Goal: Task Accomplishment & Management: Manage account settings

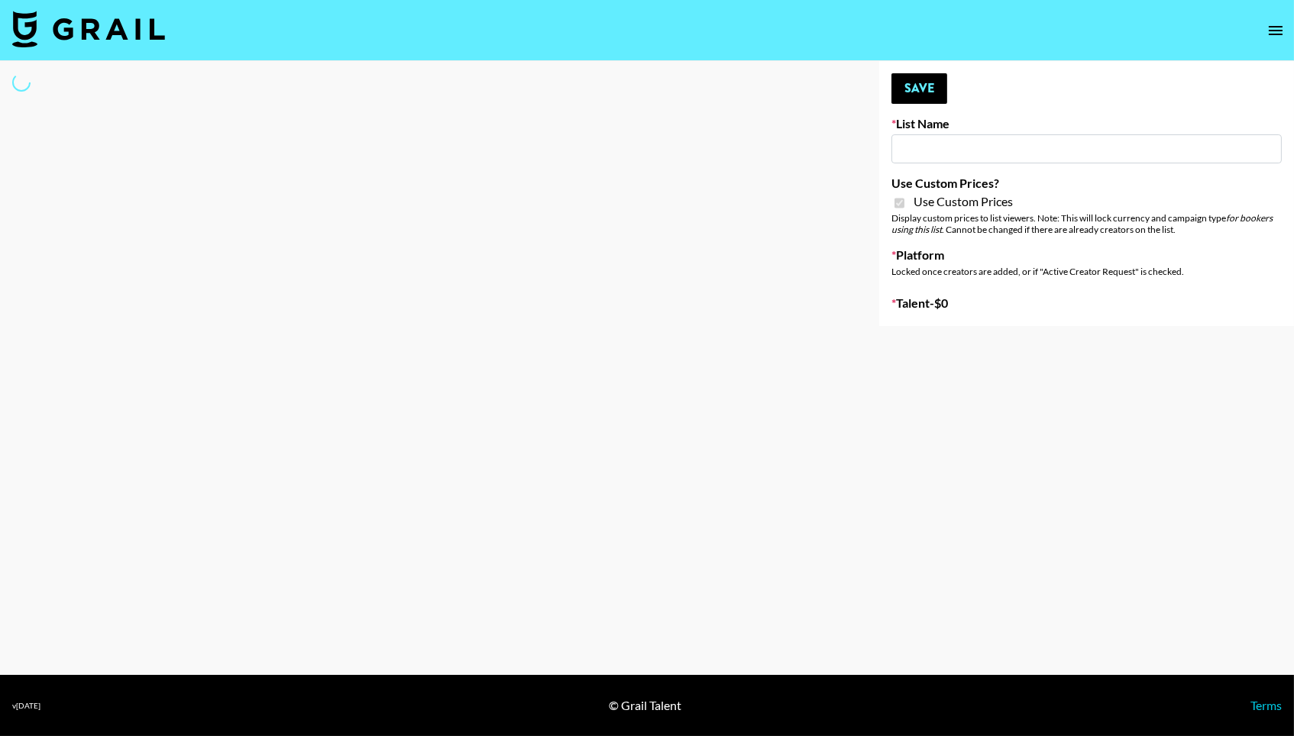
type input "Primal Harvest NEW ([DATE])"
checkbox input "true"
select select "Brand"
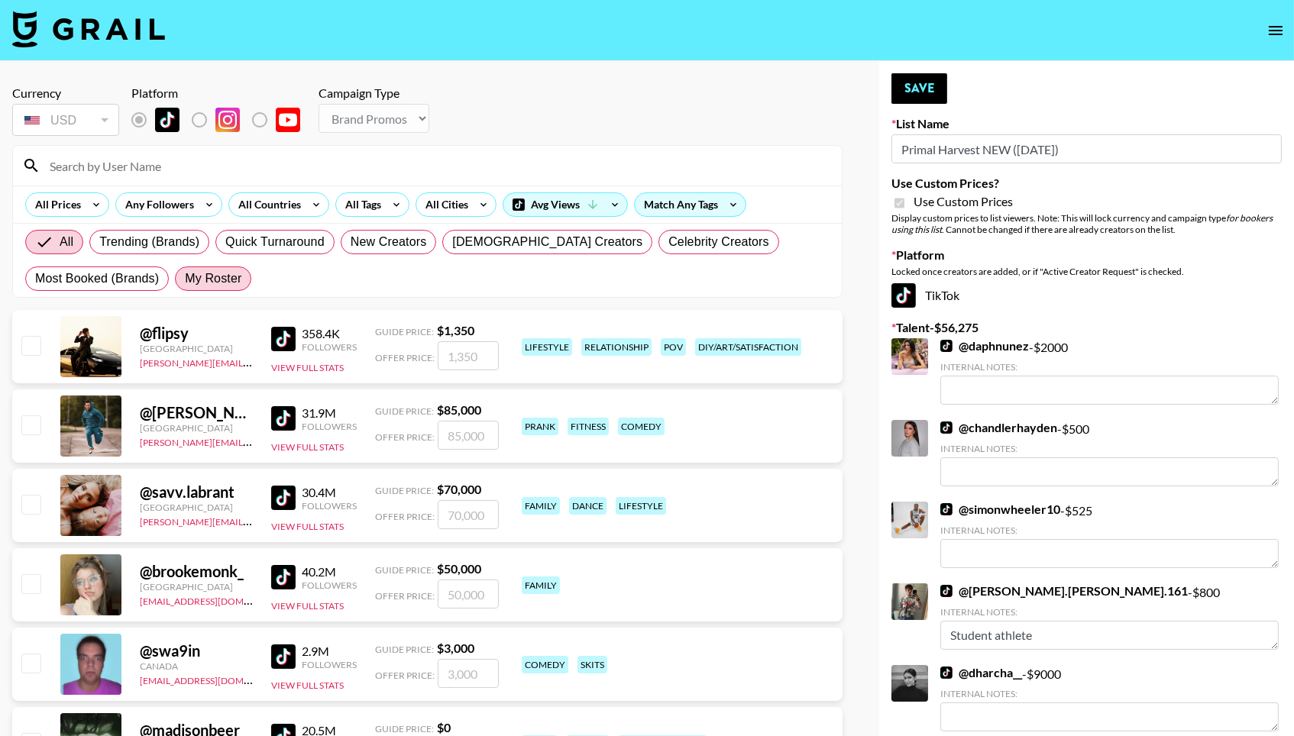
click at [228, 280] on span "My Roster" at bounding box center [213, 279] width 57 height 18
click at [185, 279] on input "My Roster" at bounding box center [185, 279] width 0 height 0
radio input "true"
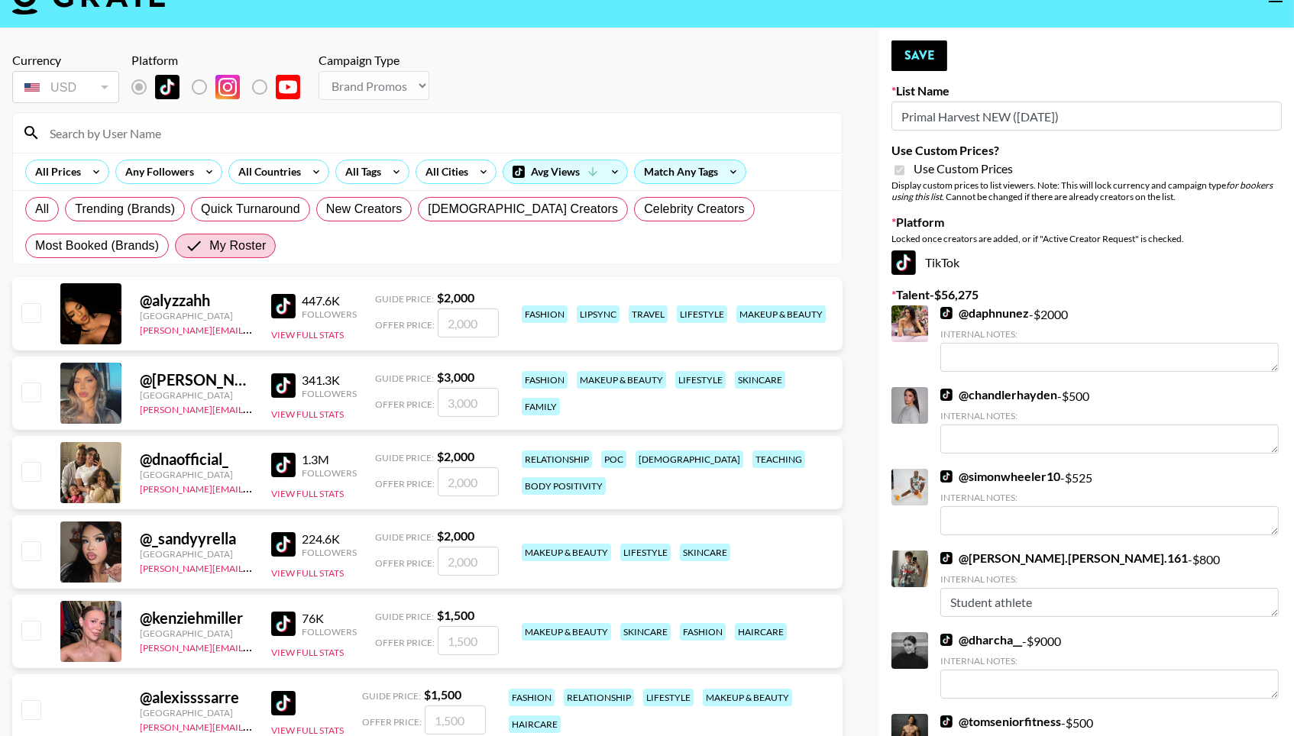
scroll to position [68, 0]
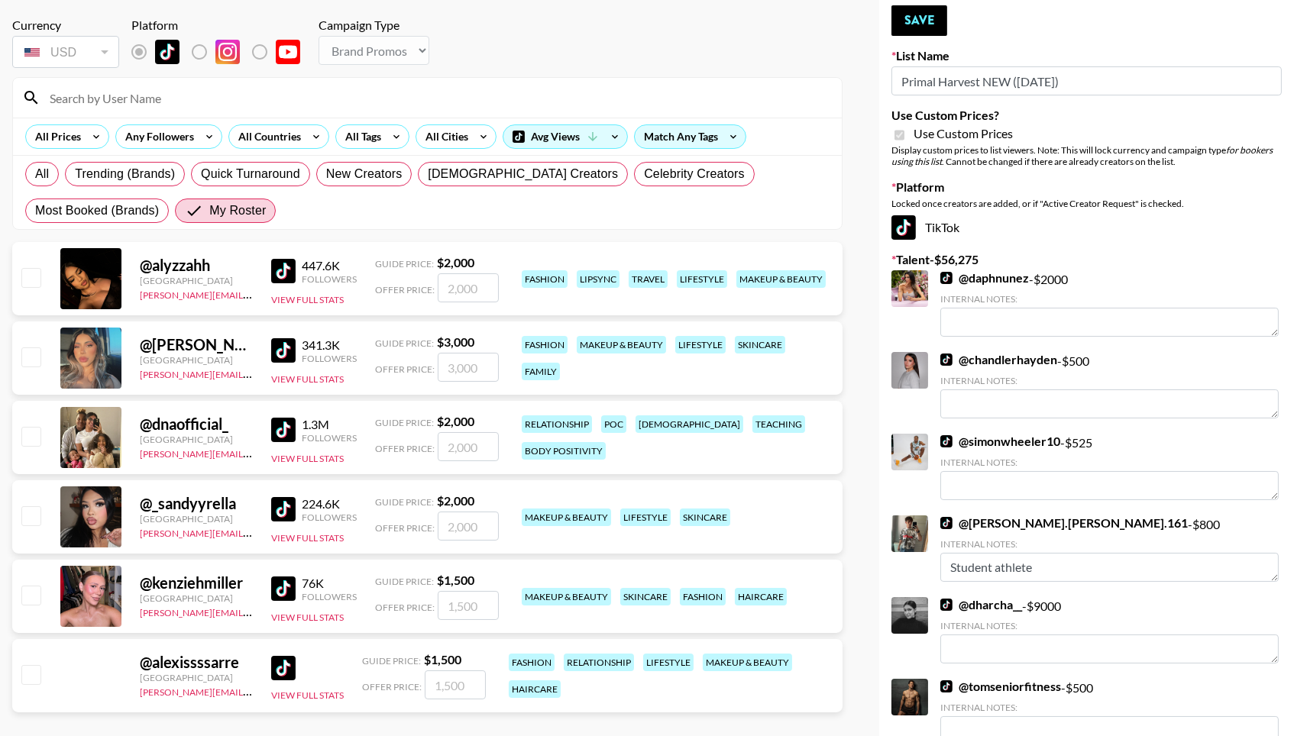
click at [24, 349] on div at bounding box center [30, 358] width 24 height 26
click at [28, 366] on input "checkbox" at bounding box center [30, 357] width 18 height 18
checkbox input "true"
type input "3000"
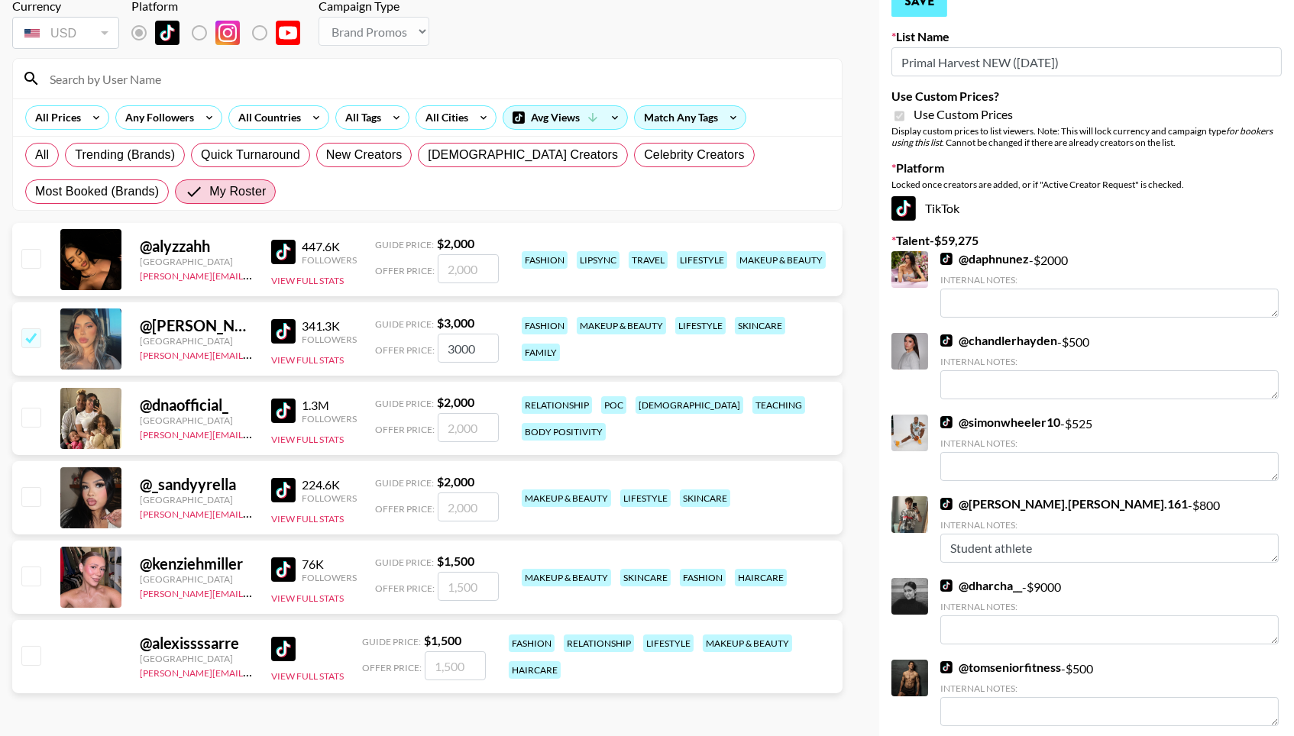
click at [924, 2] on button "Save" at bounding box center [919, 1] width 56 height 31
